Goal: Task Accomplishment & Management: Use online tool/utility

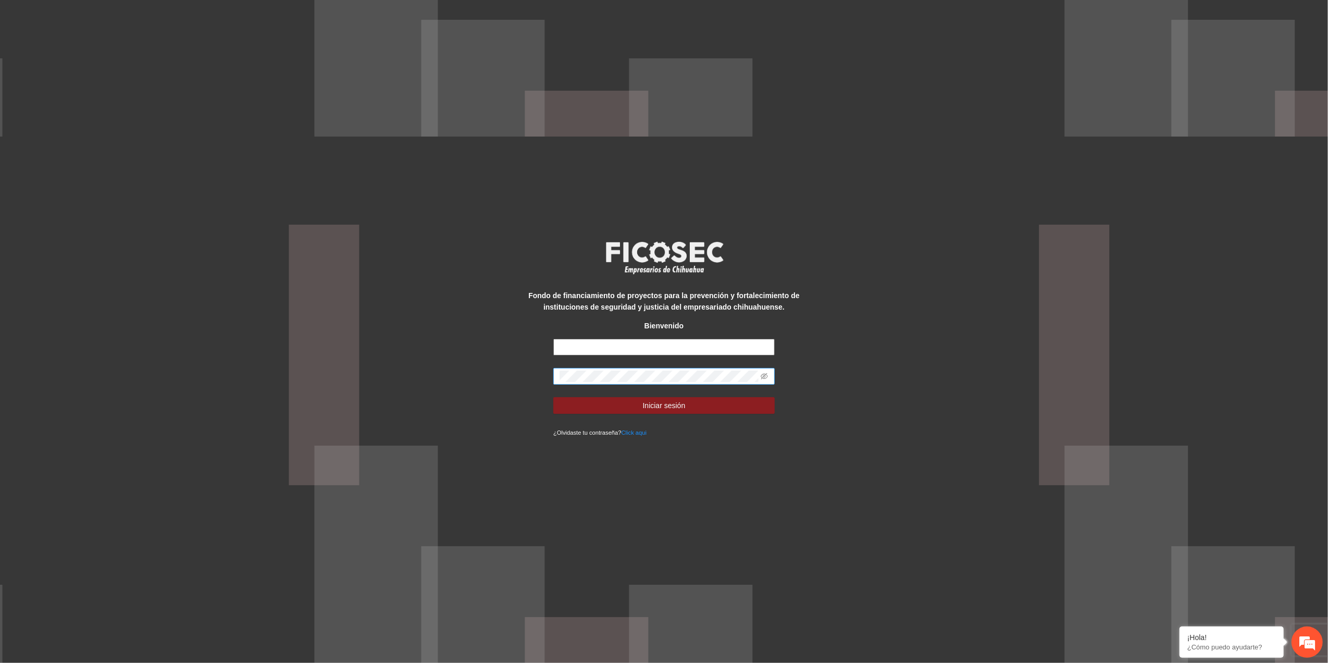
type input "**********"
click at [427, 363] on div "**********" at bounding box center [664, 331] width 1328 height 663
click at [764, 376] on icon "eye-invisible" at bounding box center [764, 376] width 7 height 7
click at [553, 397] on button "Iniciar sesión" at bounding box center [663, 405] width 221 height 17
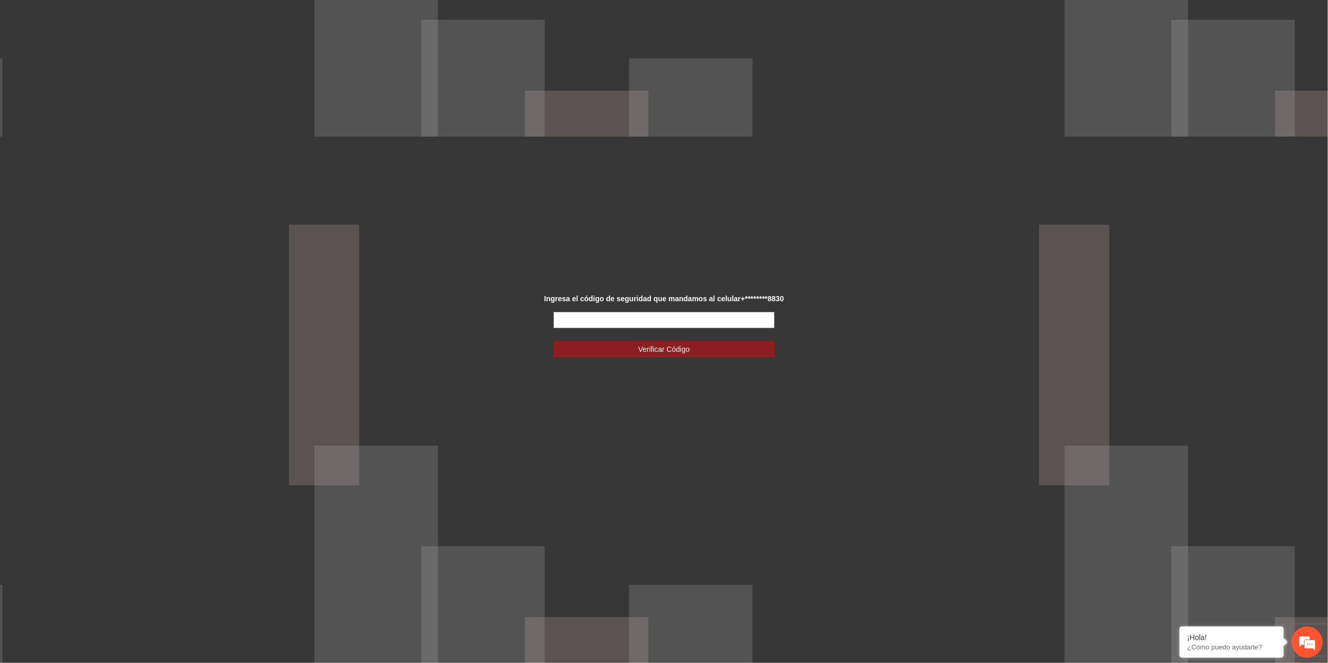
click at [603, 315] on input "text" at bounding box center [663, 320] width 221 height 17
type input "******"
click at [607, 344] on button "Verificar Código" at bounding box center [663, 349] width 221 height 17
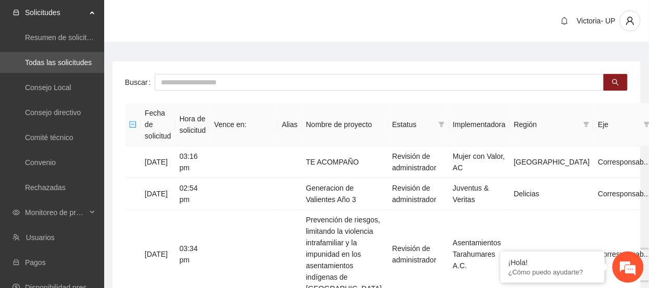
drag, startPoint x: 61, startPoint y: 209, endPoint x: 57, endPoint y: 215, distance: 6.7
click at [60, 209] on span "Monitoreo de proyectos" at bounding box center [55, 212] width 61 height 21
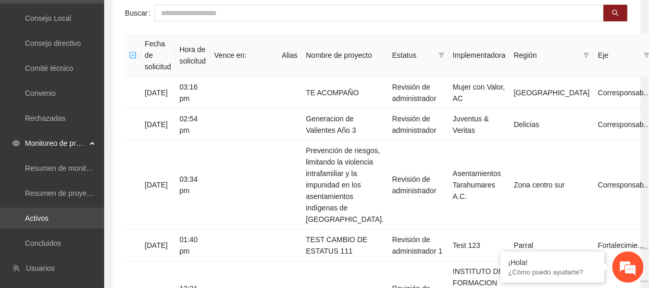
click at [48, 215] on link "Activos" at bounding box center [36, 218] width 23 height 8
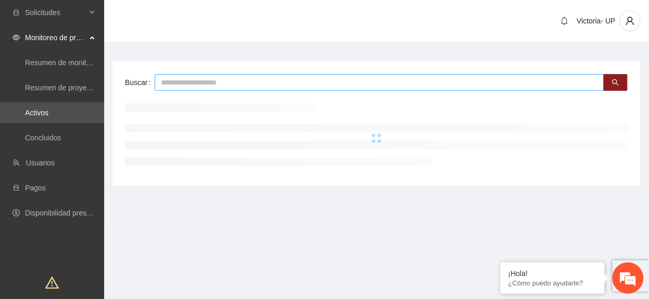
click at [403, 85] on input "text" at bounding box center [380, 82] width 450 height 17
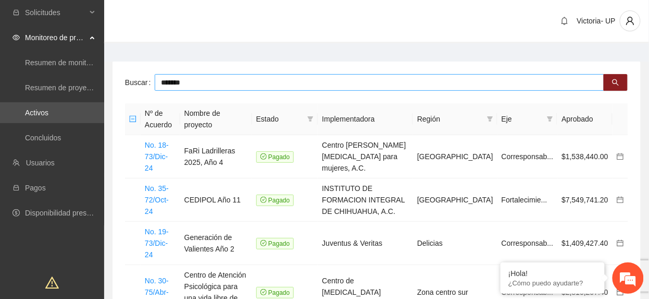
type input "*******"
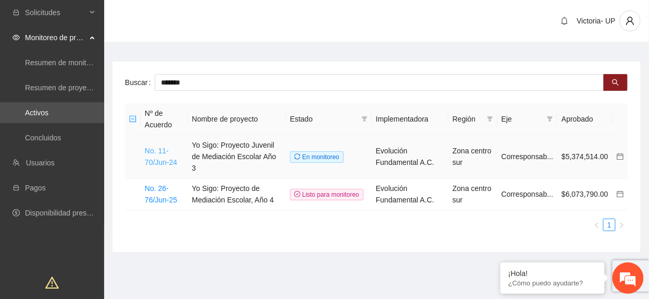
click at [166, 157] on link "No. 11-70/Jun-24" at bounding box center [161, 156] width 32 height 20
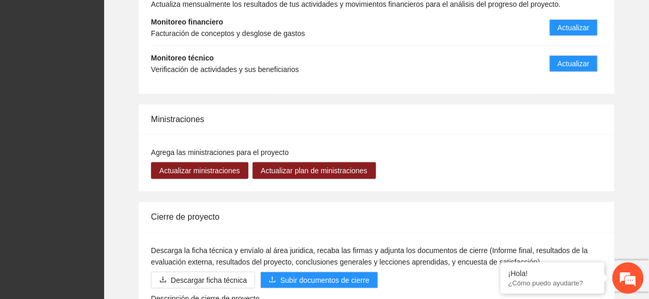
scroll to position [1111, 0]
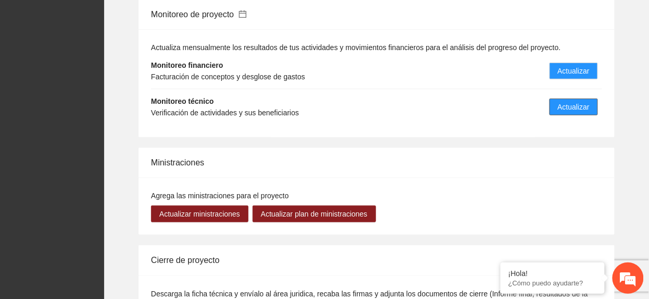
click at [562, 112] on span "Actualizar" at bounding box center [574, 106] width 32 height 11
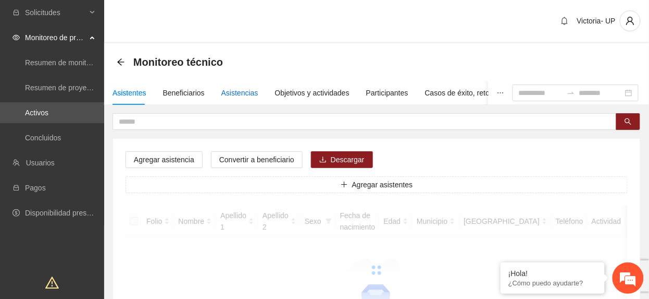
click at [232, 93] on div "Asistencias" at bounding box center [239, 92] width 37 height 11
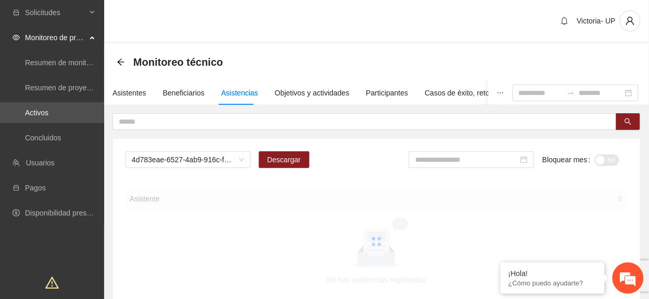
drag, startPoint x: 232, startPoint y: 93, endPoint x: 368, endPoint y: 152, distance: 148.4
click at [376, 165] on div "4d783eae-6527-4ab9-916c-f8dc34adc09c Descargar Bloquear mes No" at bounding box center [377, 163] width 502 height 25
click at [332, 92] on div "Objetivos y actividades" at bounding box center [312, 92] width 75 height 11
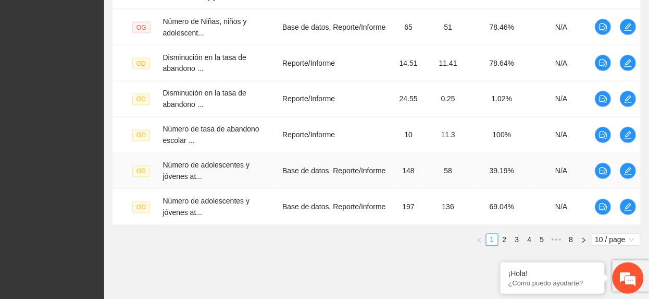
scroll to position [448, 0]
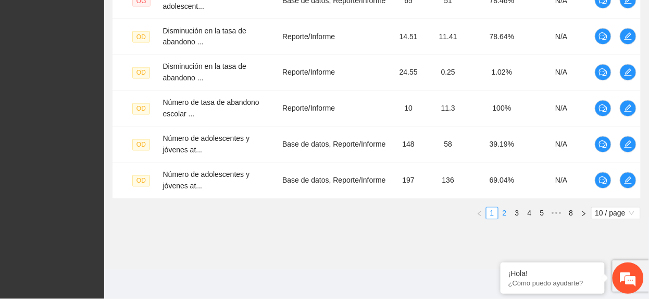
click at [503, 213] on link "2" at bounding box center [504, 212] width 11 height 11
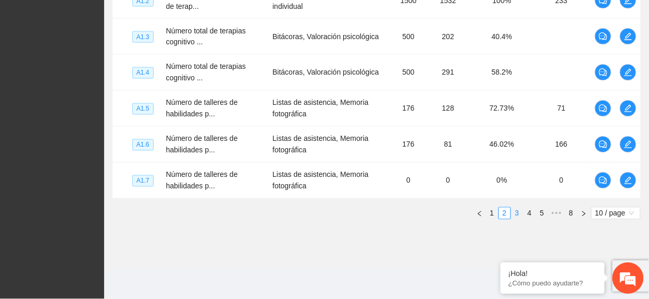
click at [516, 215] on link "3" at bounding box center [517, 212] width 11 height 11
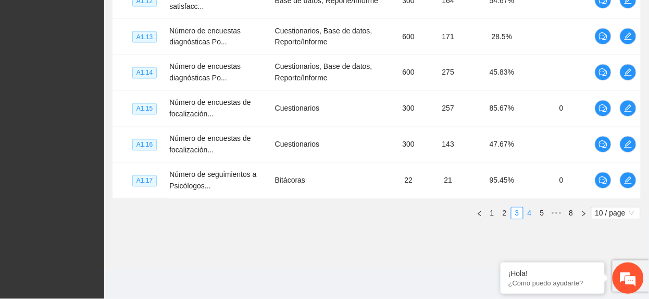
click at [526, 215] on link "4" at bounding box center [529, 212] width 11 height 11
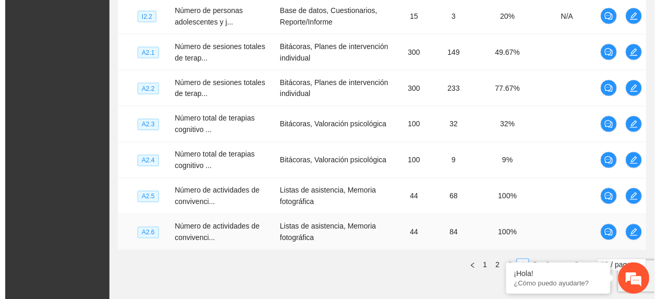
scroll to position [378, 0]
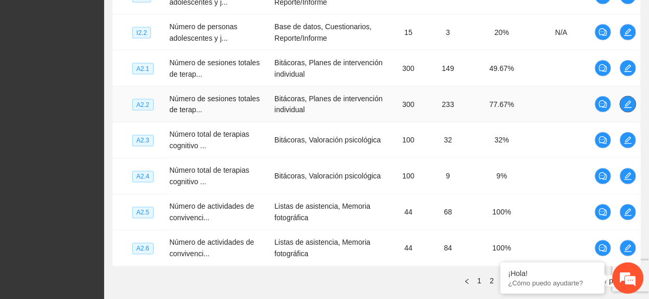
click at [628, 103] on icon "edit" at bounding box center [628, 104] width 8 height 8
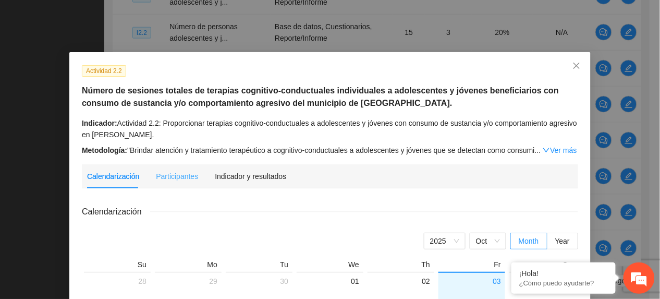
click at [249, 182] on div "Indicador y resultados" at bounding box center [250, 176] width 71 height 24
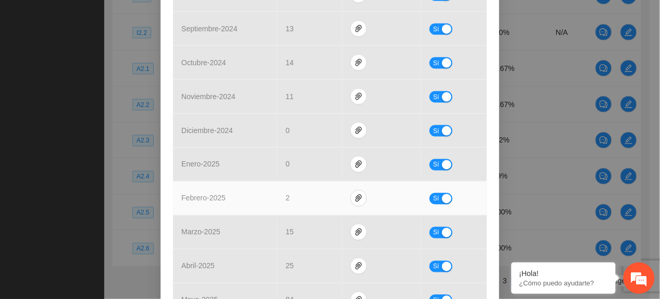
scroll to position [497, 0]
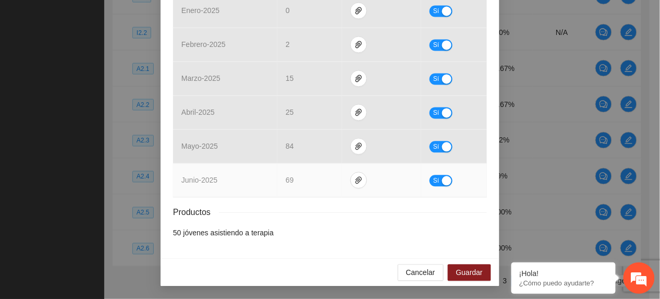
click at [433, 179] on span "Sí" at bounding box center [436, 180] width 6 height 11
click at [360, 180] on icon "paper-clip" at bounding box center [363, 180] width 6 height 7
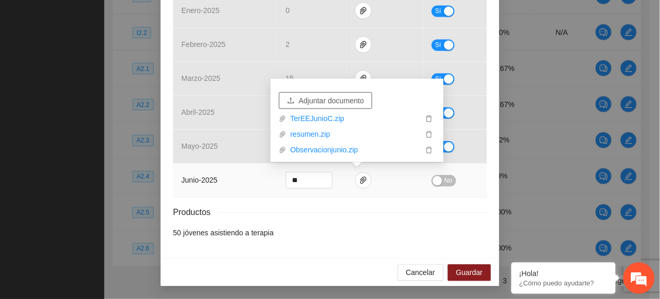
click at [331, 102] on span "Adjuntar documento" at bounding box center [331, 100] width 65 height 11
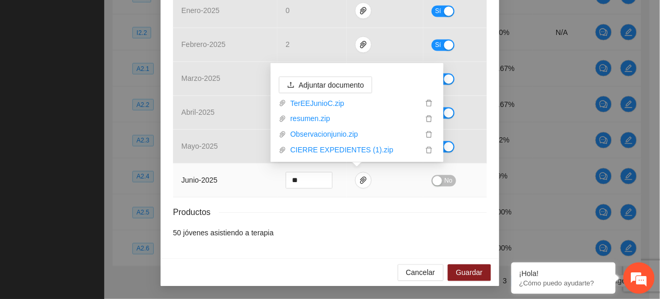
click at [444, 181] on span "No" at bounding box center [448, 180] width 8 height 11
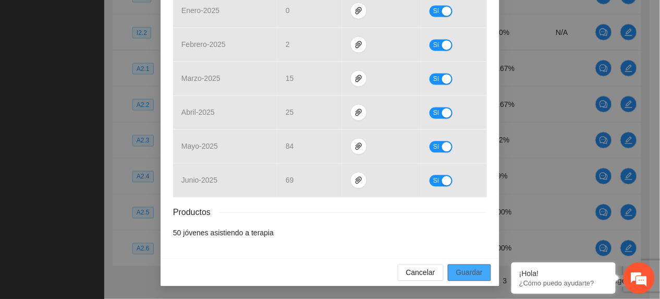
click at [448, 265] on button "Guardar" at bounding box center [469, 272] width 43 height 17
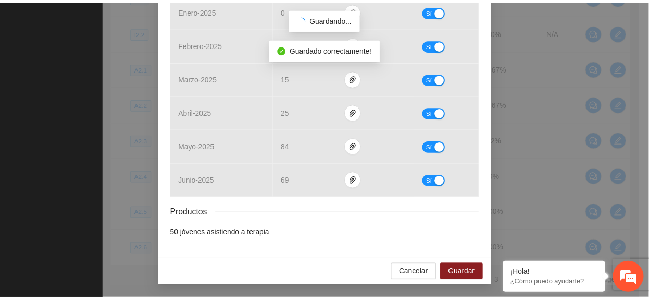
scroll to position [445, 0]
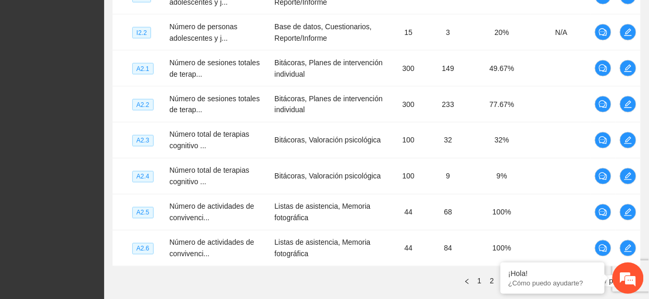
click at [184, 276] on ul "1 2 3 4 5 6 ••• 8 10 / page" at bounding box center [377, 281] width 528 height 13
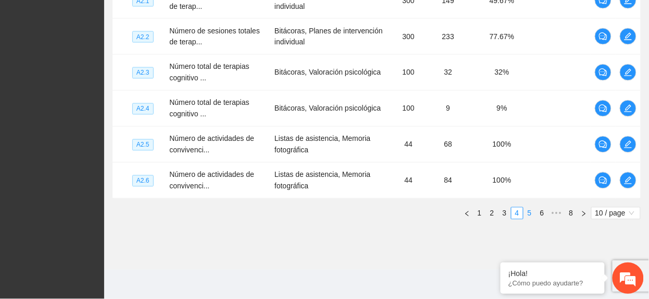
click at [531, 213] on link "5" at bounding box center [529, 212] width 11 height 11
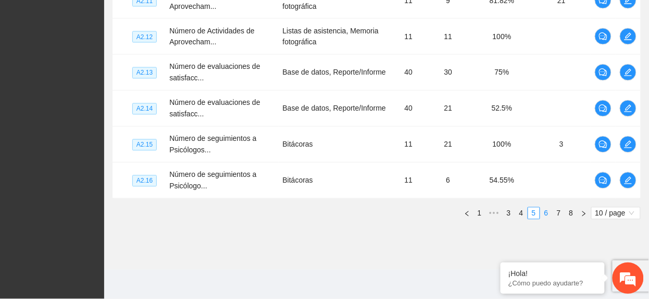
click at [547, 209] on link "6" at bounding box center [546, 212] width 11 height 11
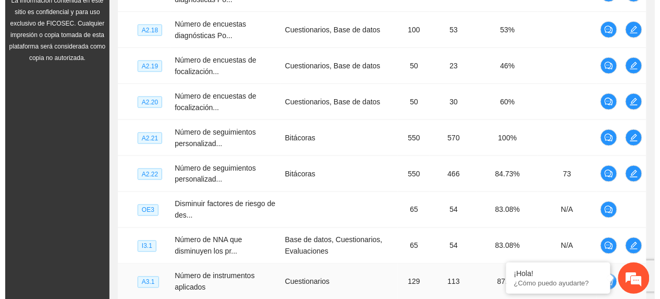
scroll to position [240, 0]
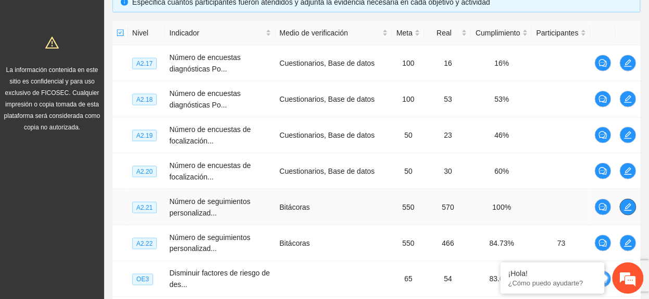
click at [628, 201] on button "button" at bounding box center [628, 207] width 17 height 17
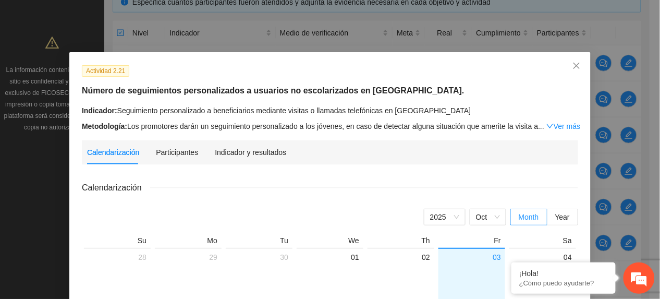
click at [560, 126] on link "Ver más" at bounding box center [563, 126] width 34 height 8
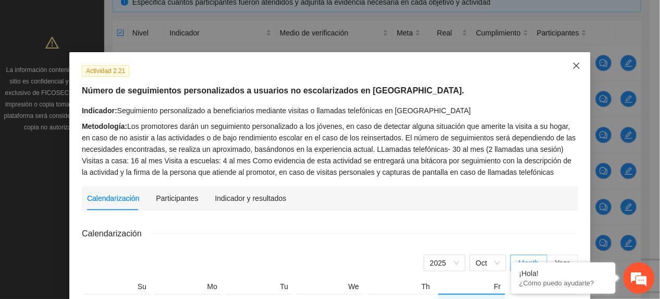
drag, startPoint x: 578, startPoint y: 64, endPoint x: 574, endPoint y: 68, distance: 5.9
click at [577, 66] on span "Close" at bounding box center [576, 66] width 28 height 28
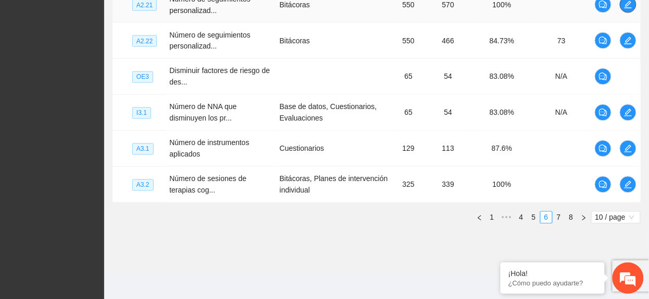
scroll to position [448, 0]
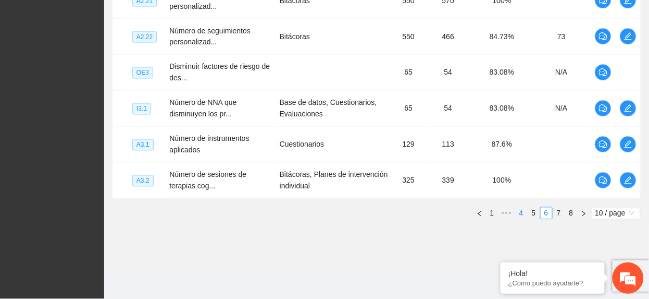
click at [520, 209] on link "4" at bounding box center [521, 212] width 11 height 11
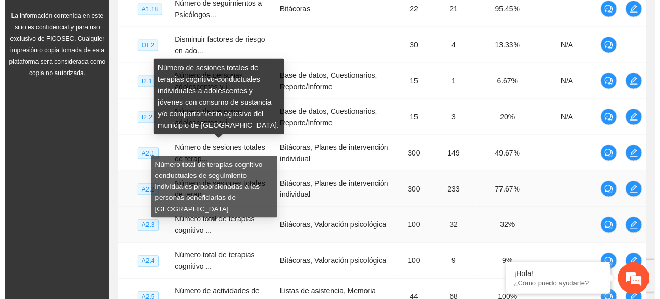
scroll to position [309, 0]
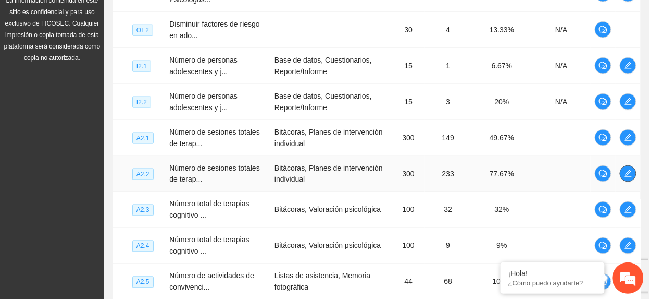
click at [630, 170] on icon "edit" at bounding box center [628, 173] width 8 height 8
click at [624, 207] on icon "edit" at bounding box center [628, 209] width 8 height 8
click at [629, 242] on button "button" at bounding box center [628, 245] width 17 height 17
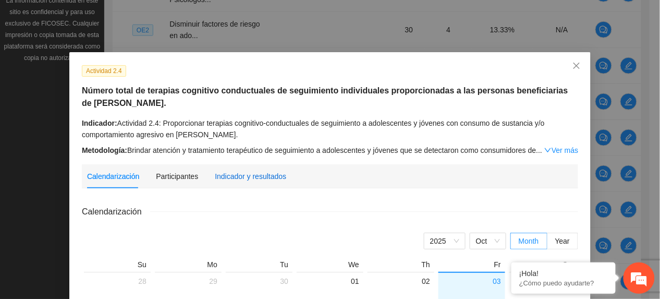
click at [240, 180] on div "Indicador y resultados" at bounding box center [250, 175] width 71 height 11
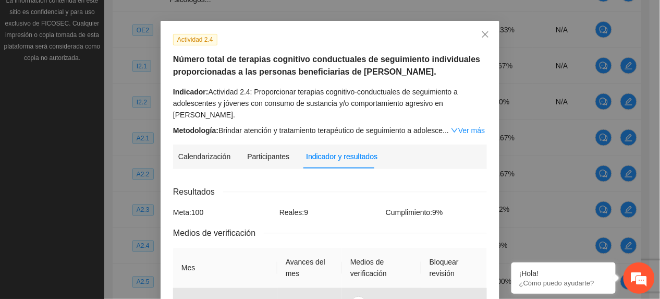
scroll to position [0, 0]
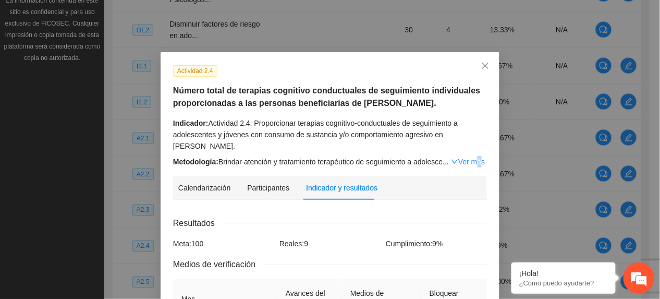
click at [471, 156] on div "Metodología: Brindar atención y tratamiento terapéutico de seguimiento a adoles…" at bounding box center [330, 161] width 314 height 11
click at [472, 157] on link "Ver más" at bounding box center [468, 161] width 34 height 8
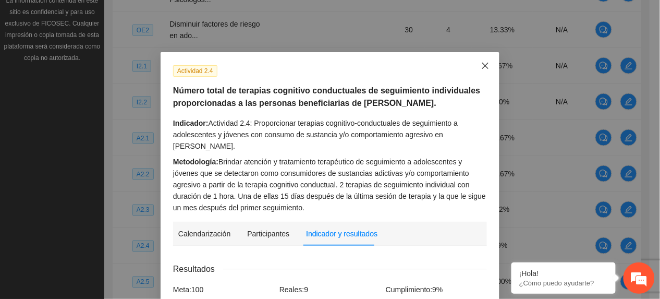
click at [481, 65] on icon "close" at bounding box center [485, 65] width 8 height 8
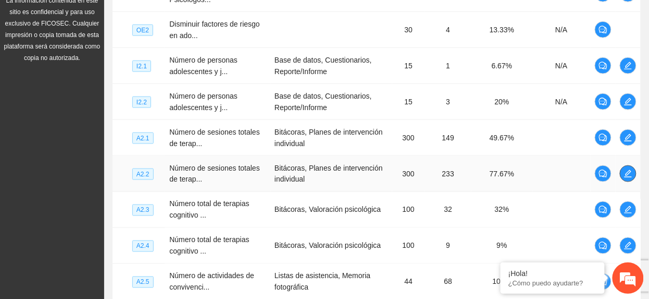
click at [627, 171] on icon "edit" at bounding box center [628, 173] width 8 height 8
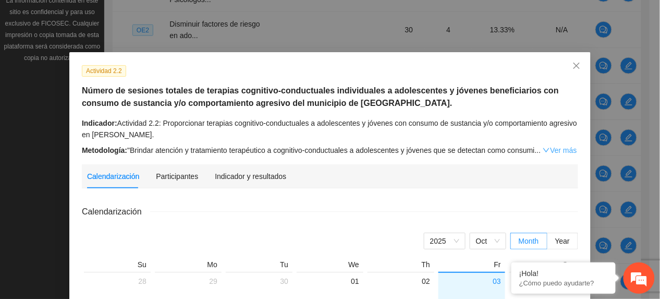
click at [568, 149] on link "Ver más" at bounding box center [559, 150] width 34 height 8
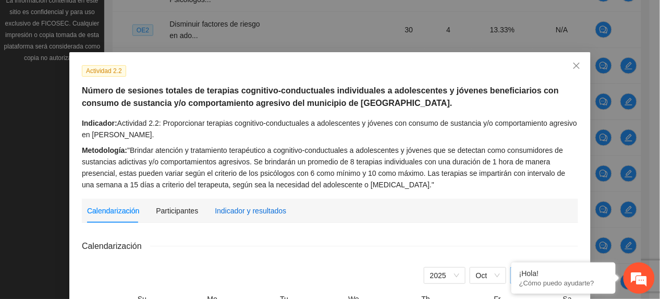
click at [244, 211] on div "Indicador y resultados" at bounding box center [250, 210] width 71 height 11
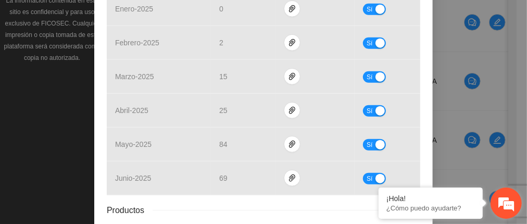
scroll to position [552, 0]
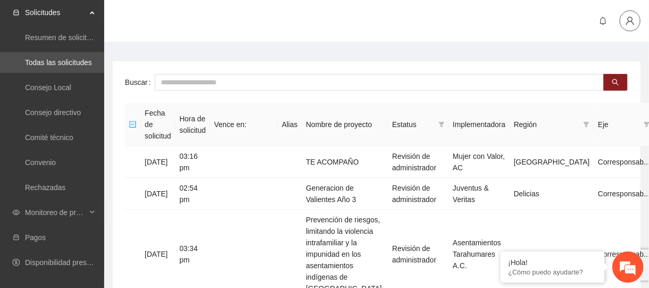
click at [624, 17] on span "user" at bounding box center [631, 20] width 20 height 9
click at [617, 65] on span "Cerrar sesión" at bounding box center [604, 60] width 66 height 11
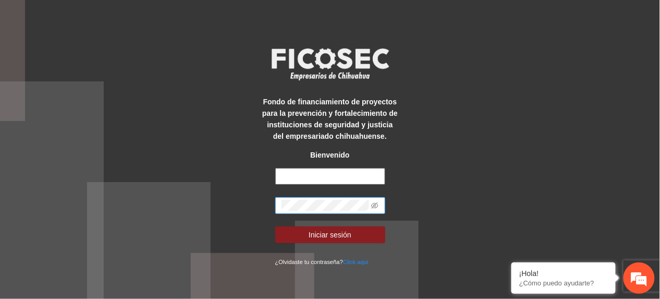
type input "**********"
click at [0, 298] on html "**********" at bounding box center [330, 149] width 660 height 299
drag, startPoint x: 381, startPoint y: 207, endPoint x: 376, endPoint y: 206, distance: 5.8
click at [376, 206] on span at bounding box center [330, 205] width 110 height 17
click at [375, 206] on icon "eye-invisible" at bounding box center [374, 205] width 7 height 7
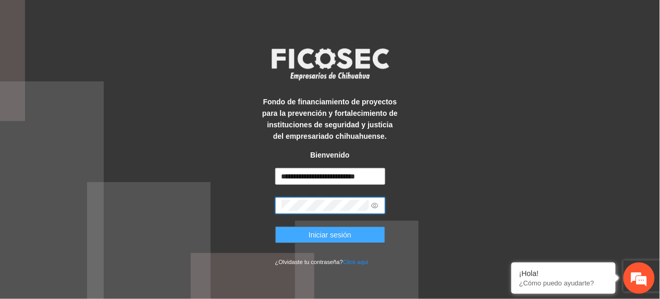
click at [355, 230] on button "Iniciar sesión" at bounding box center [330, 234] width 110 height 17
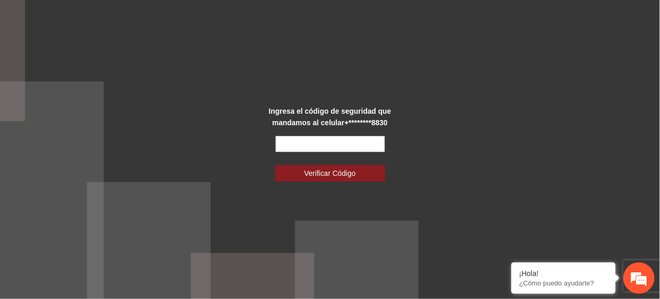
click at [318, 138] on input "text" at bounding box center [330, 143] width 110 height 17
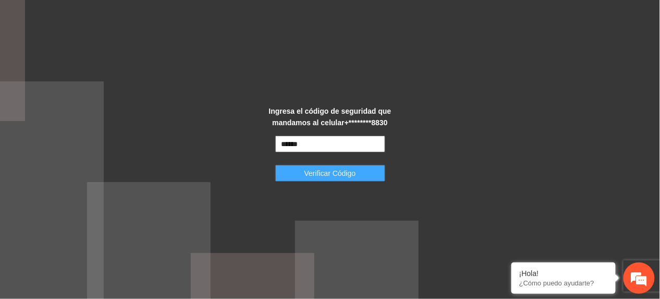
type input "******"
click at [344, 172] on span "Verificar Código" at bounding box center [330, 172] width 52 height 11
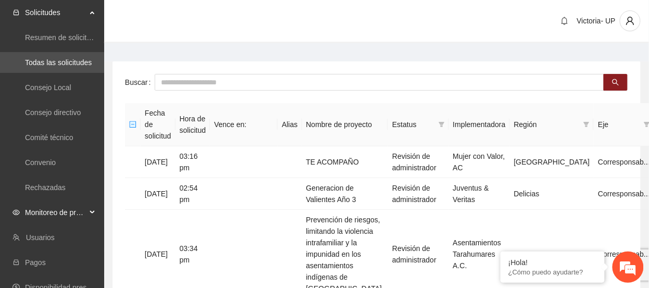
click at [59, 211] on span "Monitoreo de proyectos" at bounding box center [55, 212] width 61 height 21
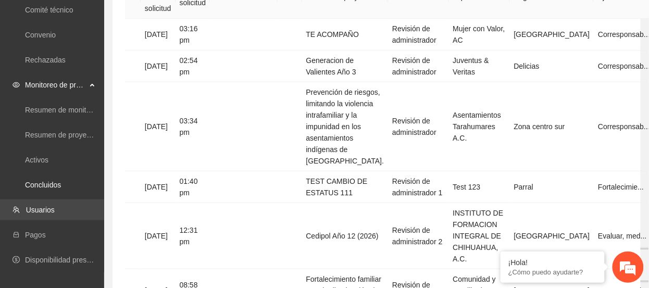
scroll to position [139, 0]
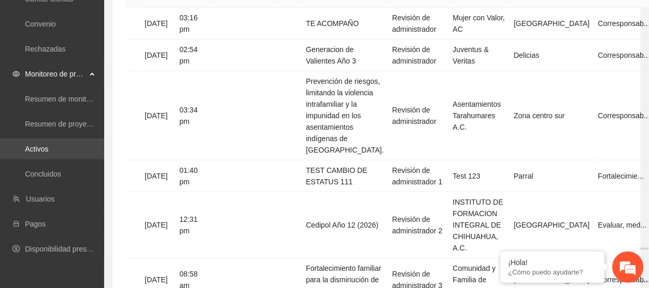
drag, startPoint x: 53, startPoint y: 151, endPoint x: 38, endPoint y: 134, distance: 22.9
click at [48, 151] on link "Activos" at bounding box center [36, 149] width 23 height 8
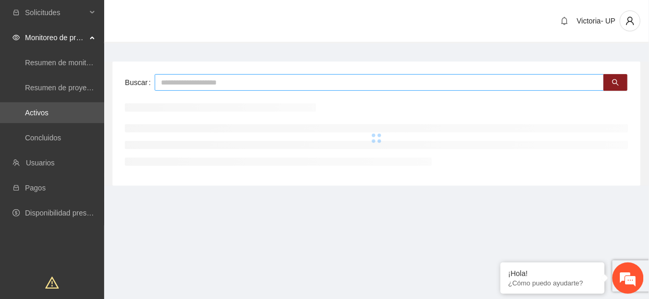
drag, startPoint x: 328, startPoint y: 77, endPoint x: 321, endPoint y: 83, distance: 9.2
click at [327, 77] on input "text" at bounding box center [380, 82] width 450 height 17
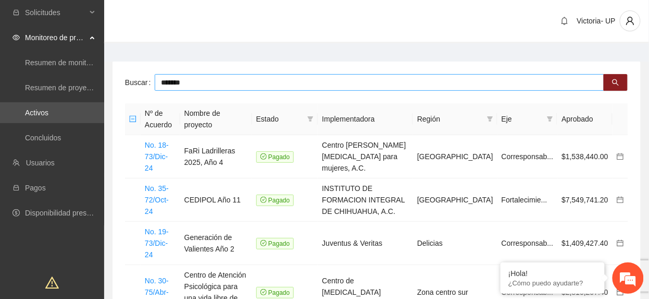
type input "*******"
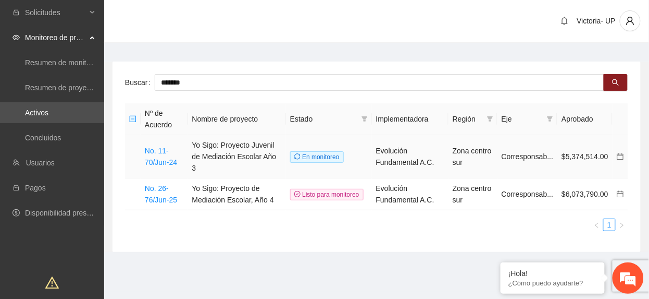
click at [178, 156] on td "No. 11-70/Jun-24" at bounding box center [164, 156] width 47 height 43
click at [172, 156] on link "No. 11-70/Jun-24" at bounding box center [161, 156] width 32 height 20
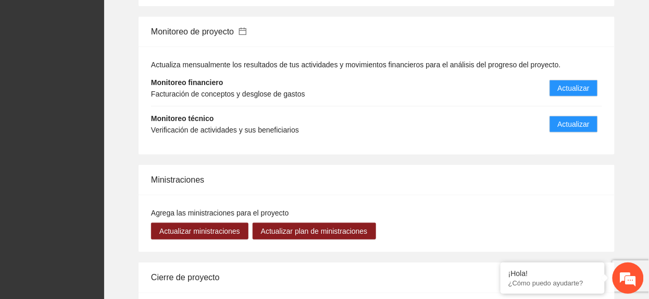
scroll to position [1111, 0]
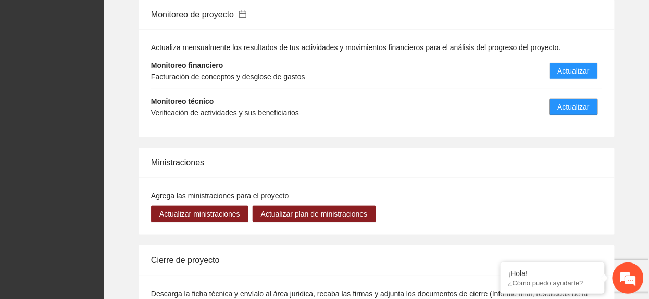
click at [587, 109] on span "Actualizar" at bounding box center [574, 106] width 32 height 11
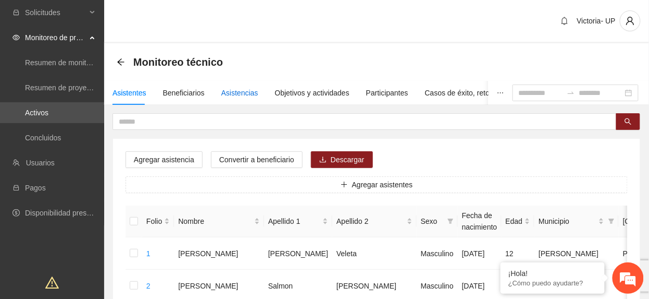
click at [240, 92] on div "Asistencias" at bounding box center [239, 92] width 37 height 11
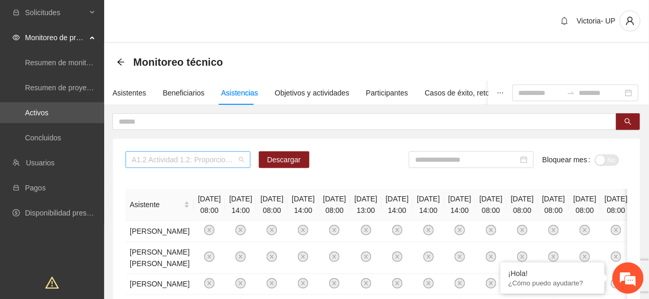
drag, startPoint x: 196, startPoint y: 158, endPoint x: 203, endPoint y: 155, distance: 7.5
click at [201, 155] on span "A1.2 Actividad 1.2: Proporcionar terapias cognitivo-conductuales a adolescentes…" at bounding box center [188, 160] width 113 height 16
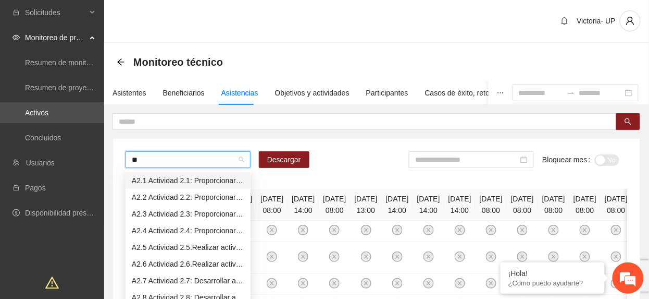
type input "***"
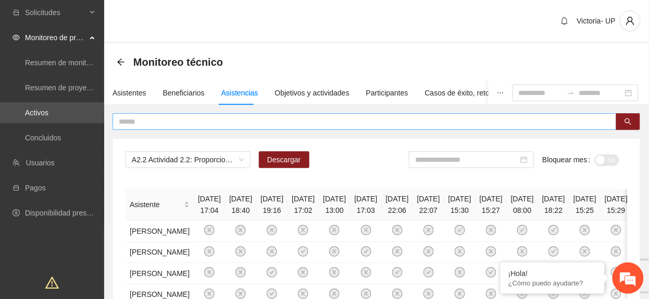
drag, startPoint x: 249, startPoint y: 119, endPoint x: 228, endPoint y: 127, distance: 22.4
click at [242, 120] on input "text" at bounding box center [361, 121] width 484 height 11
type input "*******"
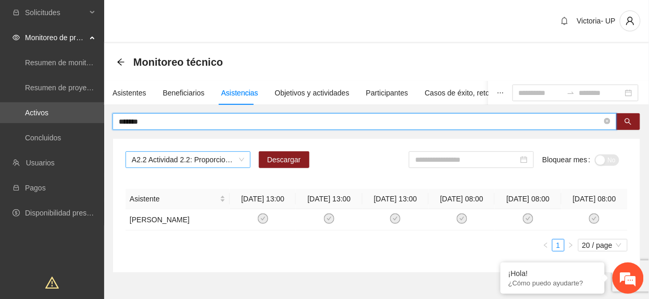
click at [167, 162] on span "A2.2 Actividad 2.2: Proporcionar terapias cognitivo-conductuales a adolescentes…" at bounding box center [188, 160] width 113 height 16
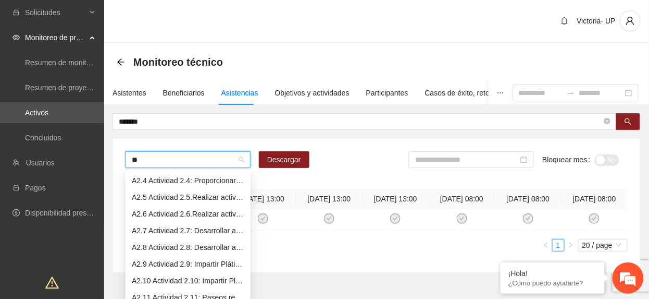
scroll to position [17, 0]
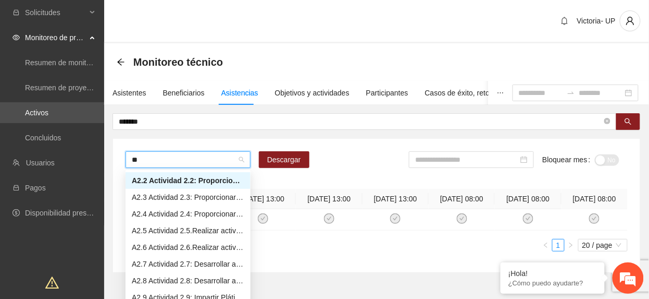
type input "***"
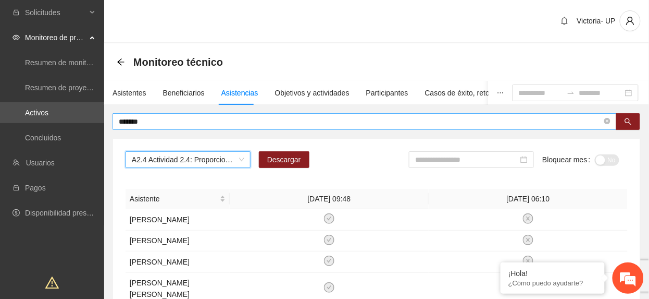
click at [188, 121] on input "*******" at bounding box center [361, 121] width 484 height 11
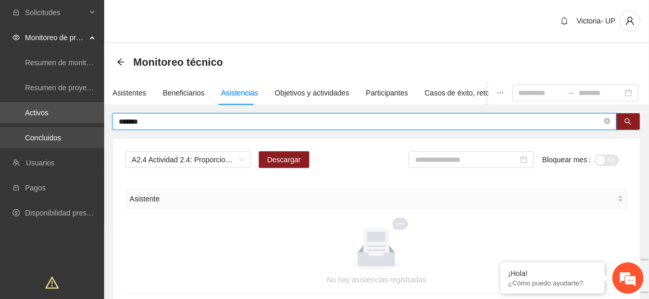
drag, startPoint x: 188, startPoint y: 121, endPoint x: 100, endPoint y: 137, distance: 88.8
click at [100, 136] on section "Solicitudes Monitoreo de proyectos Resumen de monitoreo Resumen de proyectos ap…" at bounding box center [324, 190] width 649 height 381
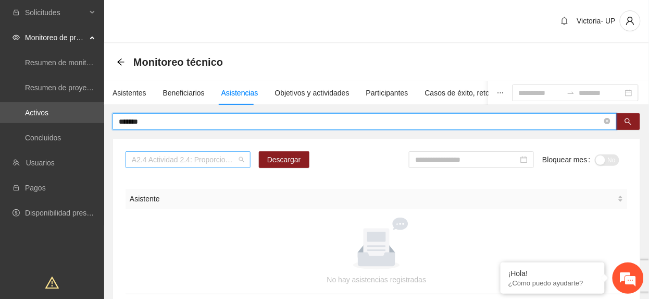
click at [199, 161] on span "A2.4 Actividad 2.4: Proporcionar terapias cognitivo-conductuales de seguimiento…" at bounding box center [188, 160] width 113 height 16
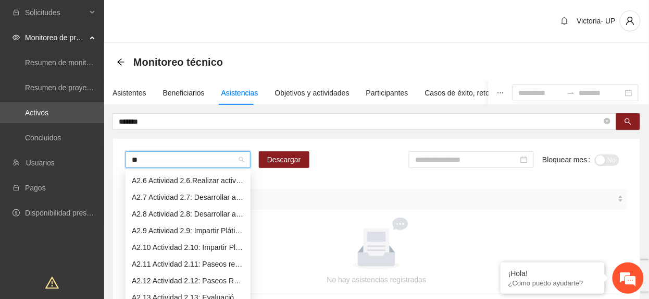
scroll to position [50, 0]
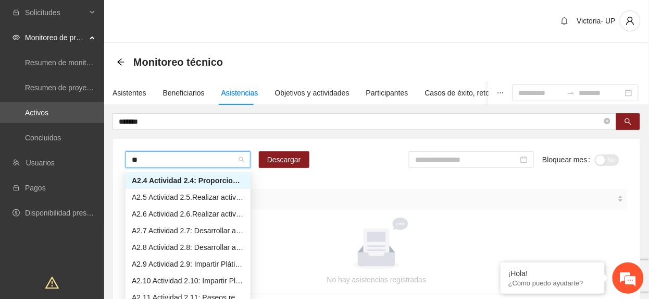
type input "***"
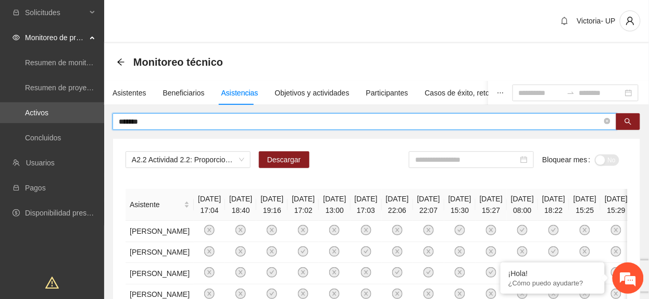
click at [352, 120] on input "*******" at bounding box center [361, 121] width 484 height 11
